Goal: Transaction & Acquisition: Purchase product/service

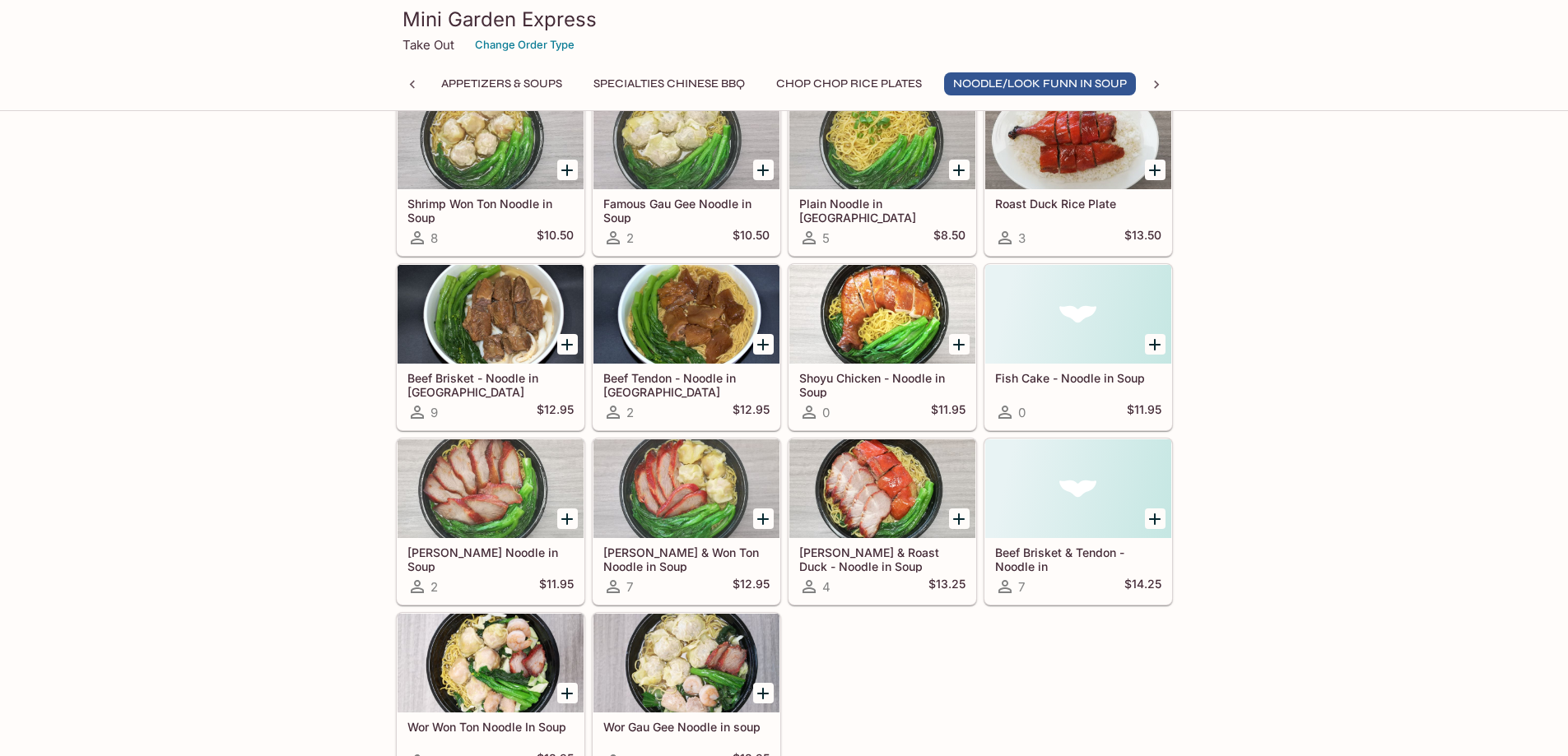
scroll to position [0, 5]
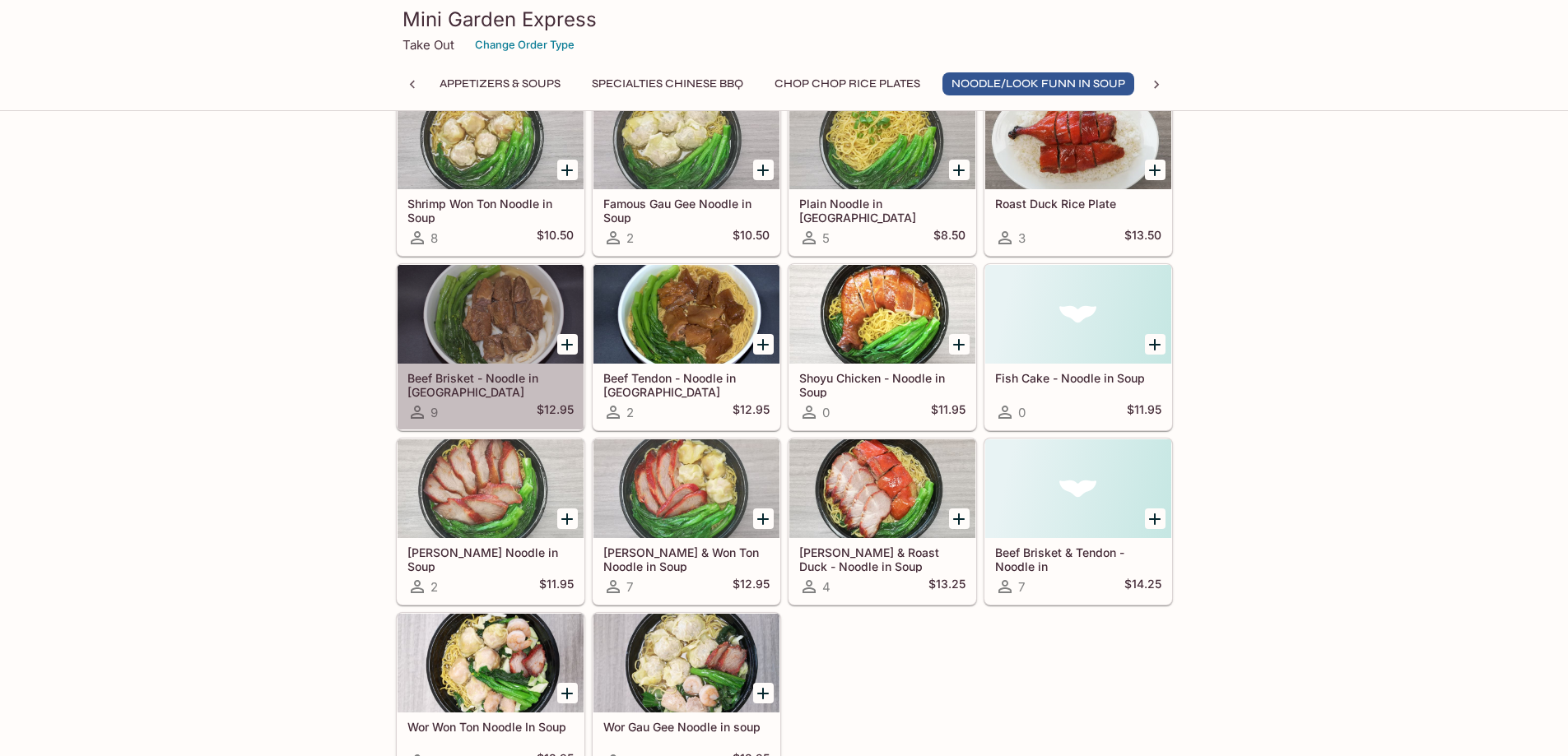
click at [415, 339] on div at bounding box center [490, 314] width 186 height 99
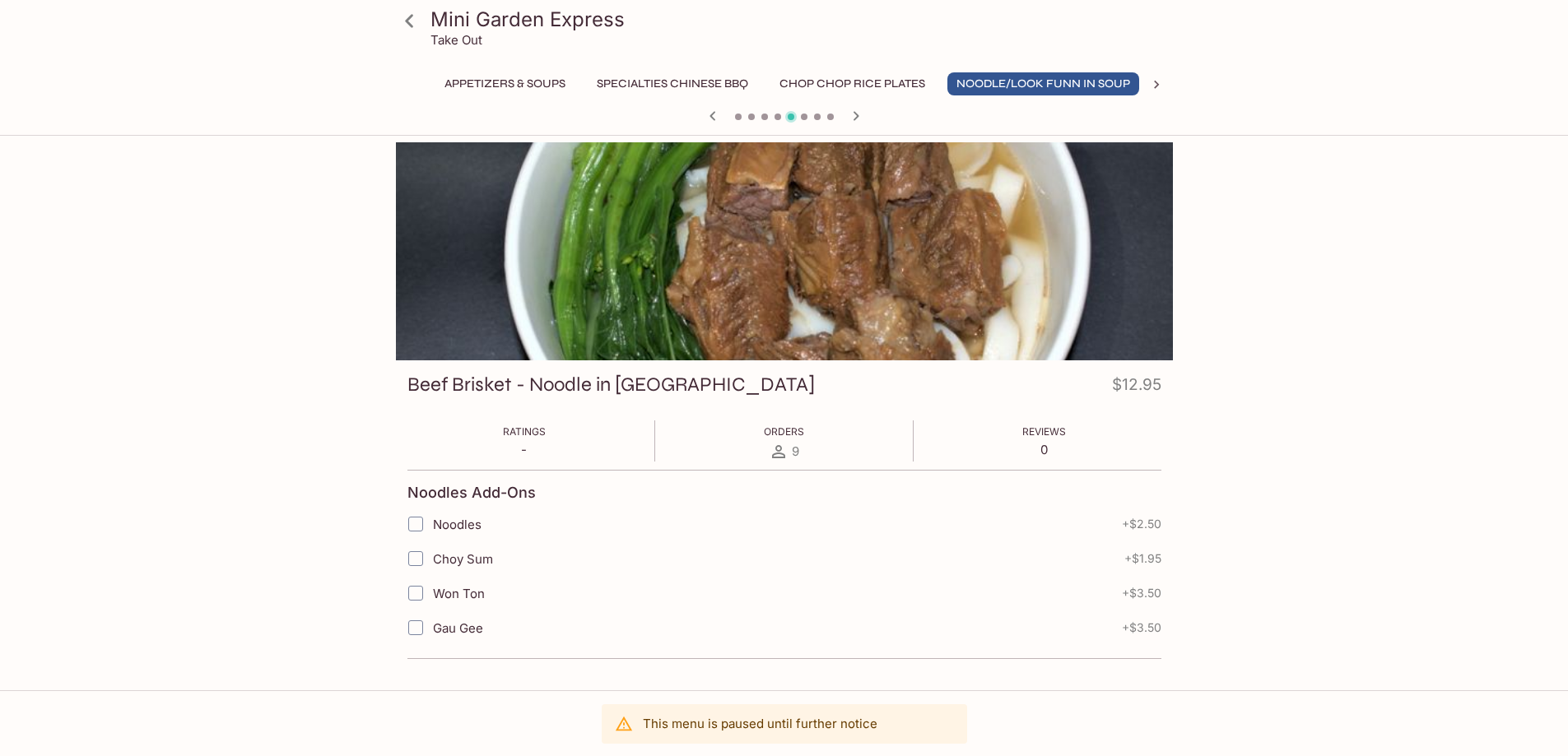
scroll to position [0, 5]
click at [713, 288] on div at bounding box center [784, 251] width 777 height 218
drag, startPoint x: 293, startPoint y: 409, endPoint x: 290, endPoint y: 388, distance: 21.2
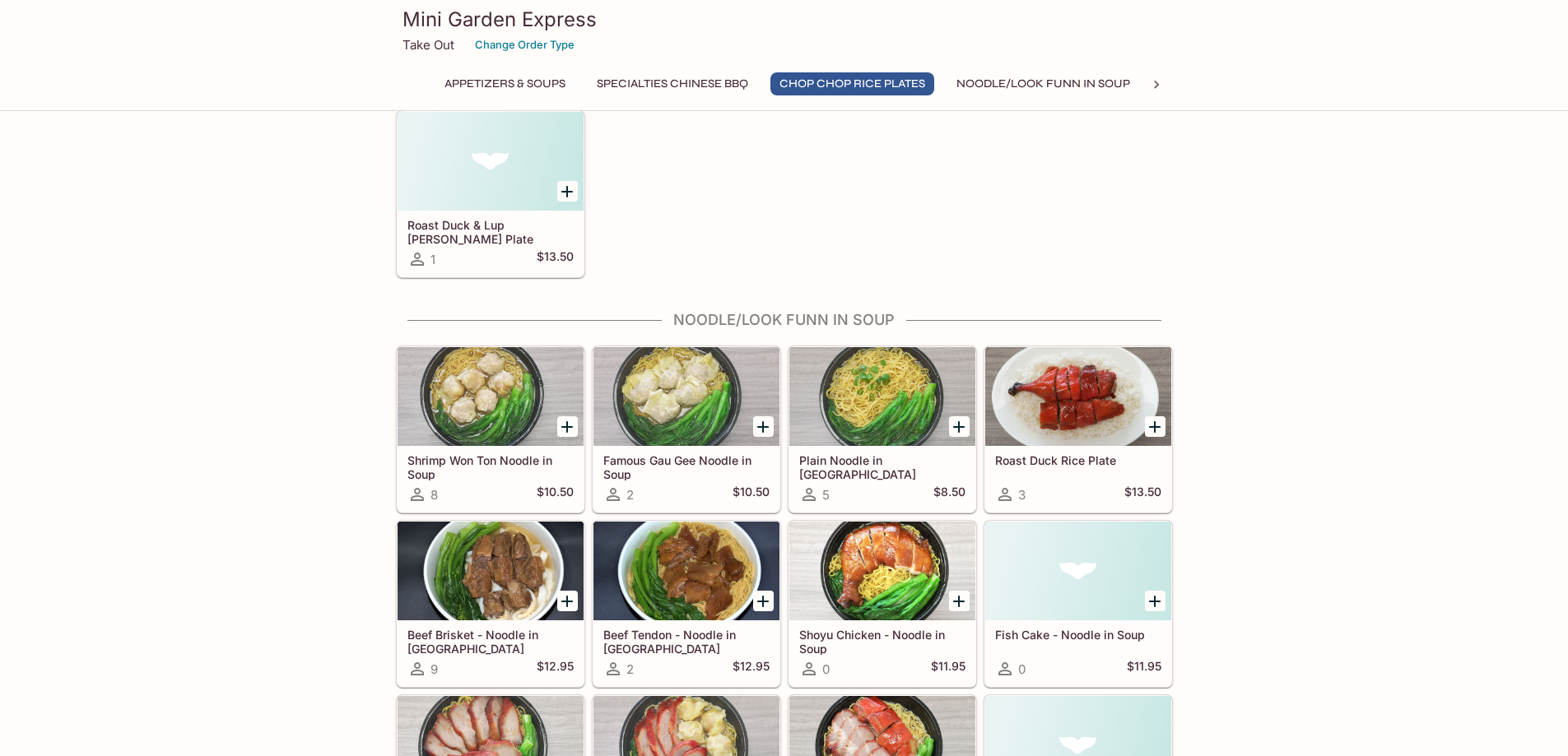
scroll to position [1500, 0]
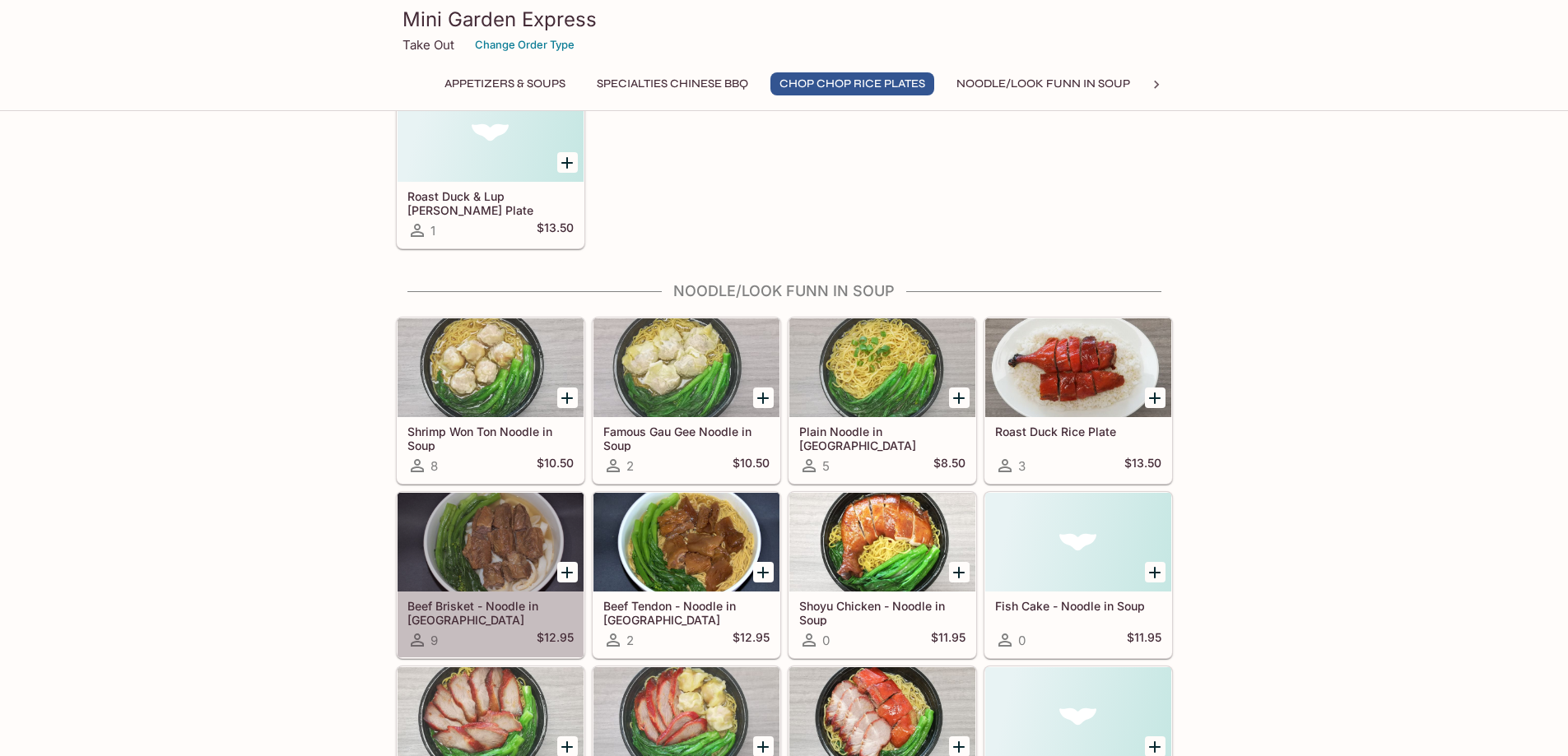
click at [457, 529] on div at bounding box center [490, 542] width 186 height 99
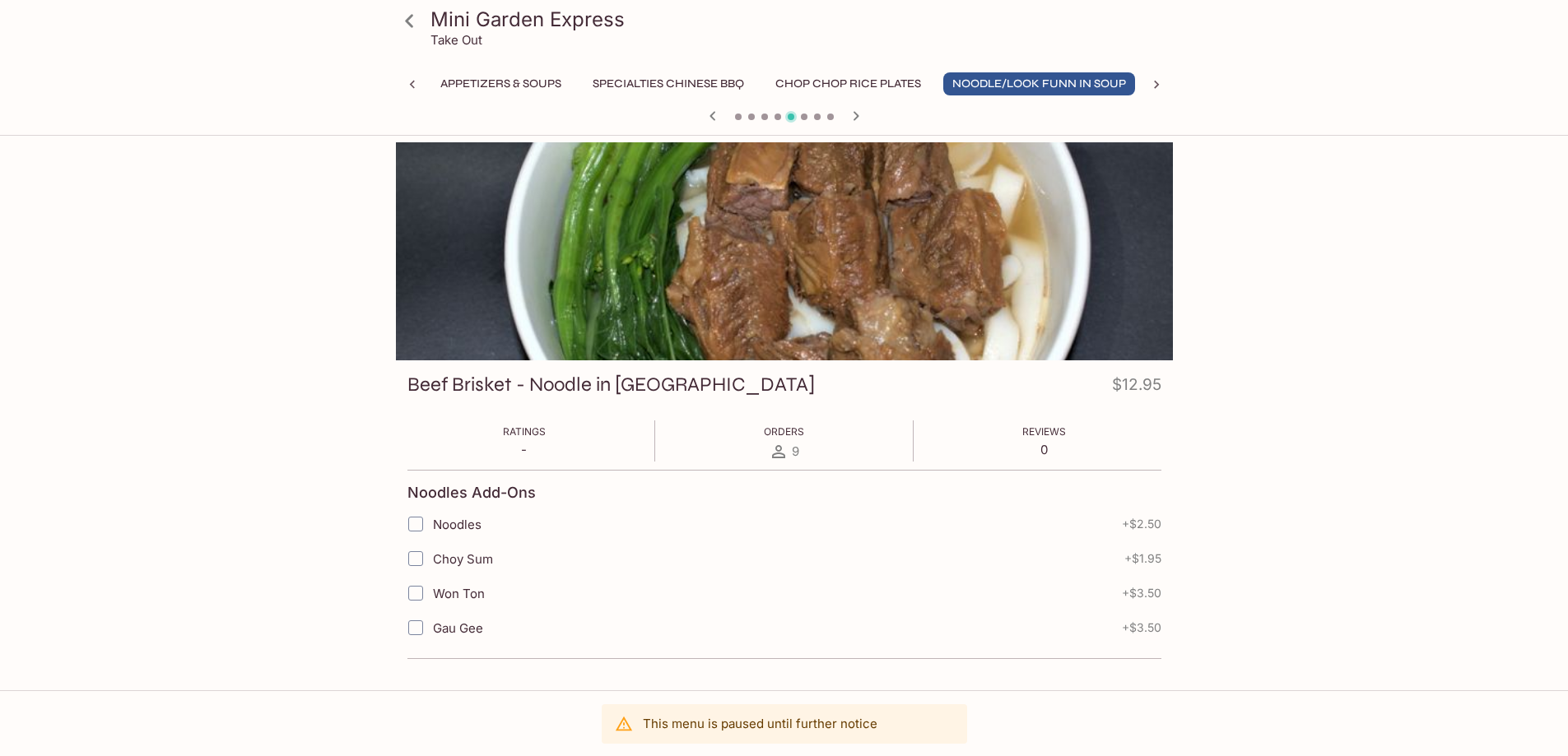
scroll to position [0, 5]
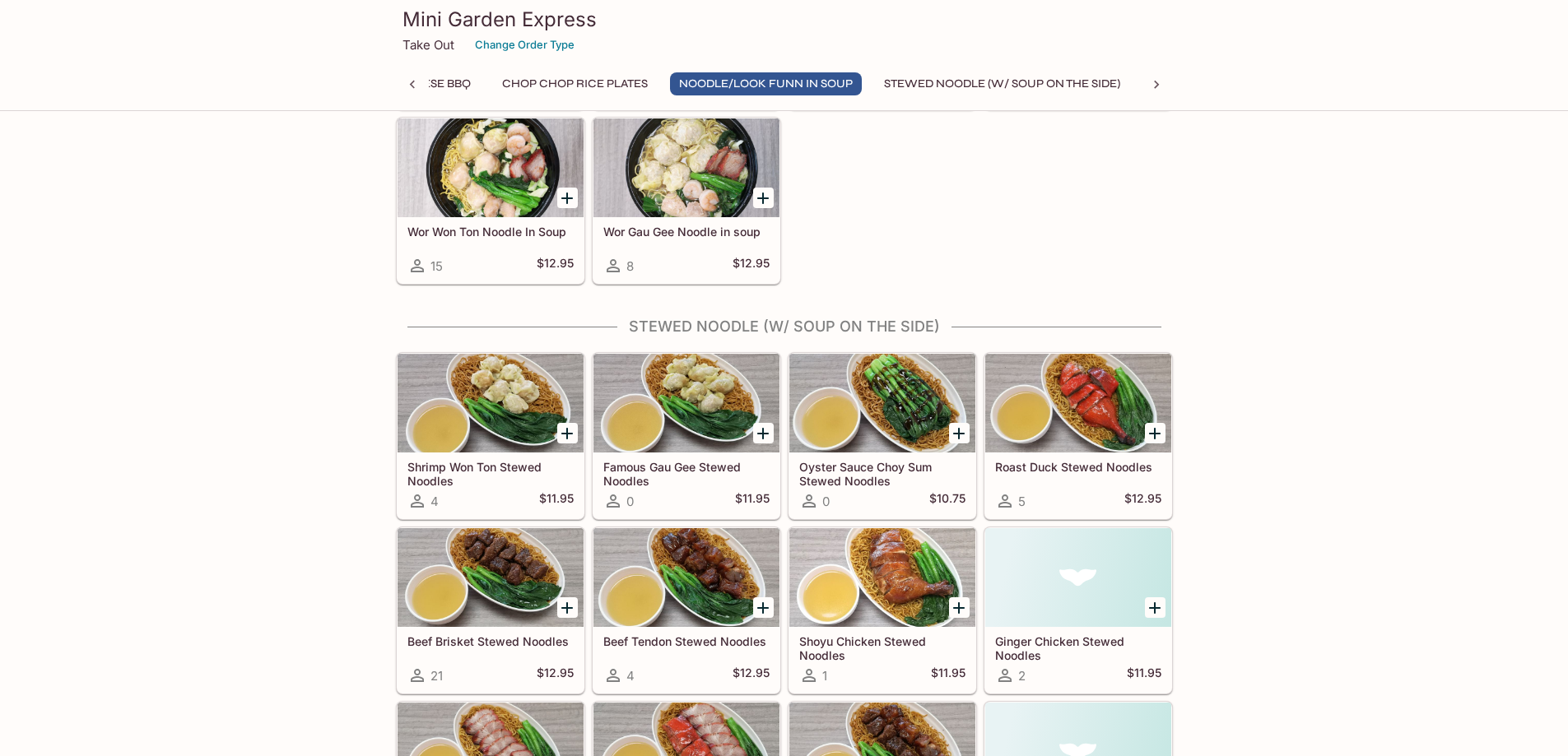
scroll to position [1994, 0]
